Goal: Book appointment/travel/reservation

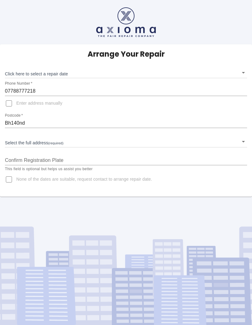
click at [226, 144] on body "Arrange Your Repair Click here to select a repair date ​ Phone Number   * 07788…" at bounding box center [126, 162] width 252 height 325
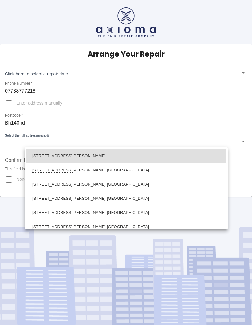
click at [82, 170] on li "[STREET_ADDRESS][PERSON_NAME]" at bounding box center [126, 170] width 200 height 14
type input "[STREET_ADDRESS][PERSON_NAME]"
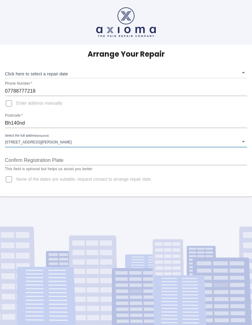
click at [102, 163] on input "Confirm Registration Plate" at bounding box center [126, 160] width 242 height 10
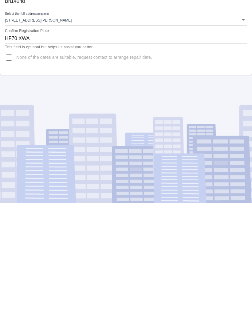
scroll to position [25, 0]
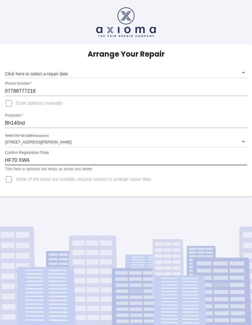
type input "HF70 XWA"
click at [247, 49] on body "Arrange Your Repair Click here to select a repair date ​ Phone Number   * 07788…" at bounding box center [126, 162] width 252 height 325
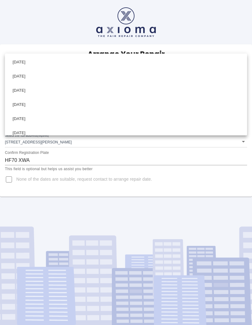
scroll to position [0, 0]
click at [37, 65] on li "Tue Sep 30 2025" at bounding box center [125, 62] width 239 height 14
type input "2025-09-30T00:00:00.000Z"
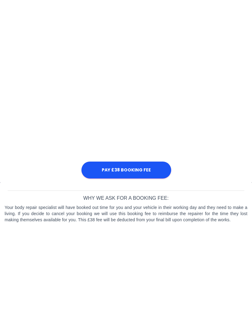
scroll to position [261, 0]
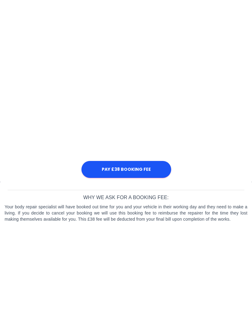
click at [216, 141] on div "Pay £38 Booking Fee" at bounding box center [126, 107] width 243 height 338
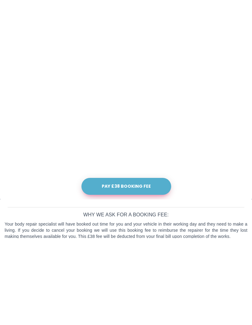
click at [149, 265] on button "Pay £38 Booking Fee" at bounding box center [127, 273] width 90 height 17
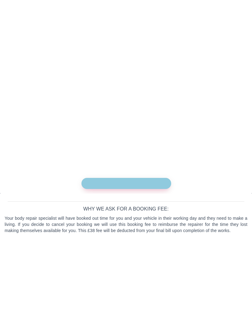
scroll to position [263, 0]
